Goal: Check status: Check status

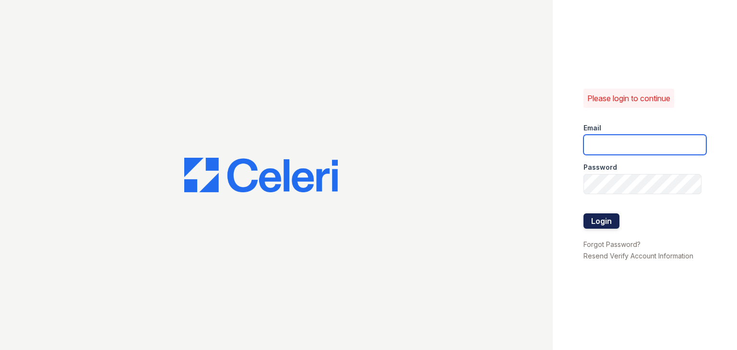
type input "[DOMAIN_NAME][EMAIL_ADDRESS][DOMAIN_NAME]"
click at [607, 221] on button "Login" at bounding box center [602, 221] width 36 height 15
